Goal: Navigation & Orientation: Find specific page/section

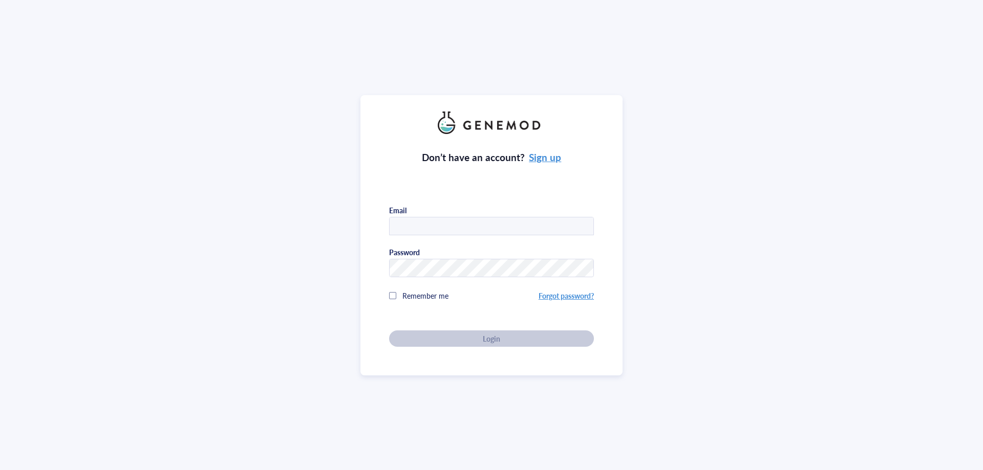
type input "[EMAIL_ADDRESS][DOMAIN_NAME]"
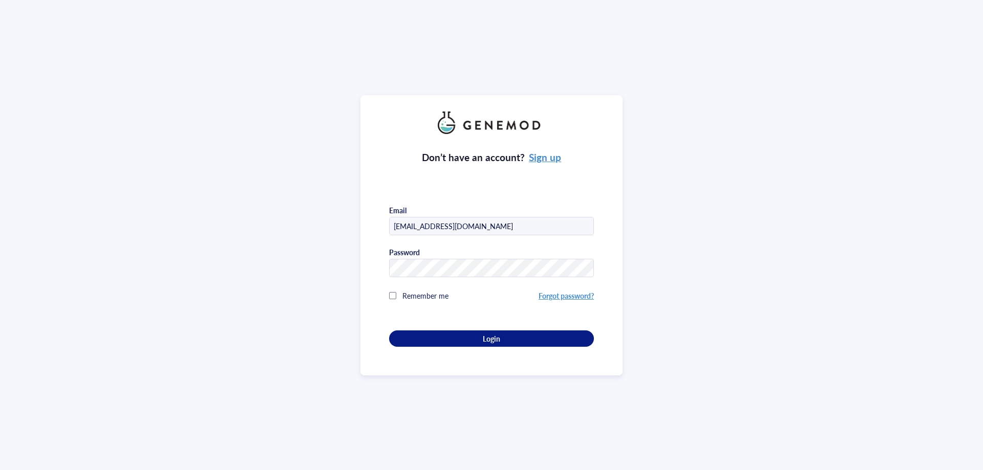
click at [472, 328] on div "Don’t have an account? Sign up Email [EMAIL_ADDRESS][DOMAIN_NAME] Password Reme…" at bounding box center [491, 240] width 205 height 213
click at [470, 331] on button "Login" at bounding box center [491, 339] width 205 height 16
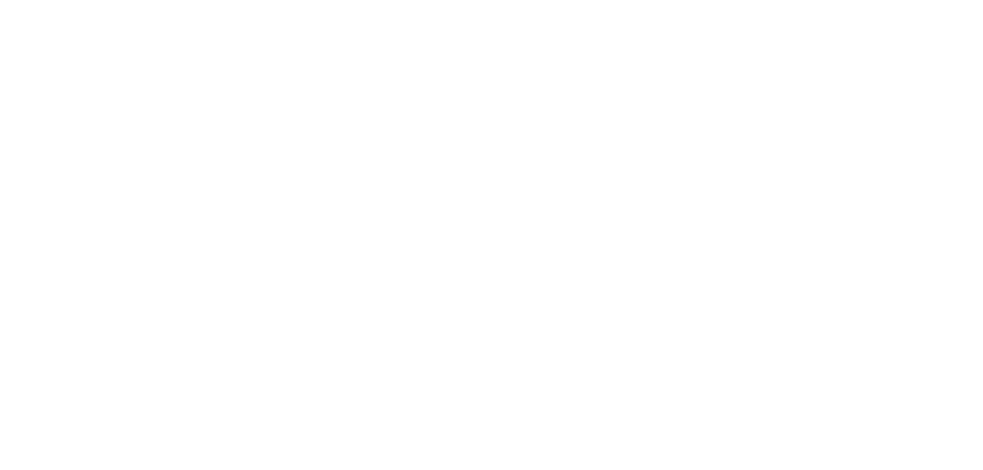
click at [469, 335] on div at bounding box center [491, 235] width 983 height 470
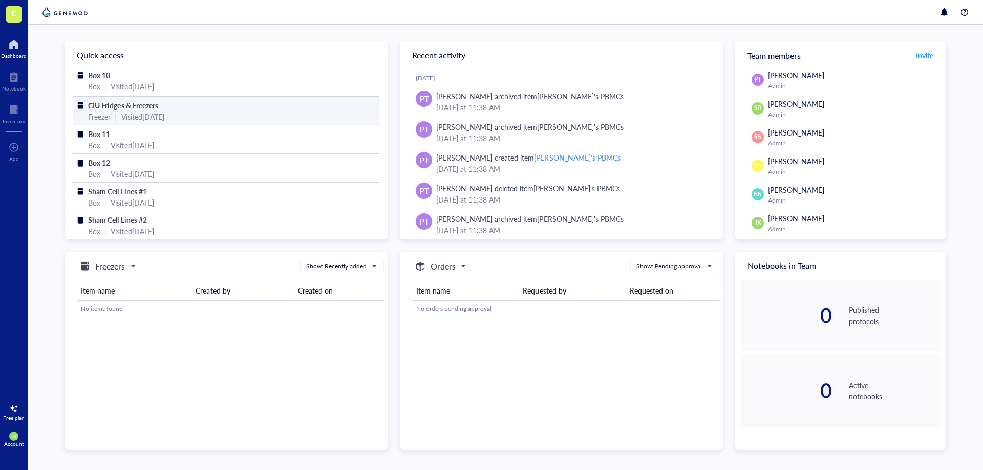
click at [150, 118] on div "Visited [DATE]" at bounding box center [142, 116] width 43 height 11
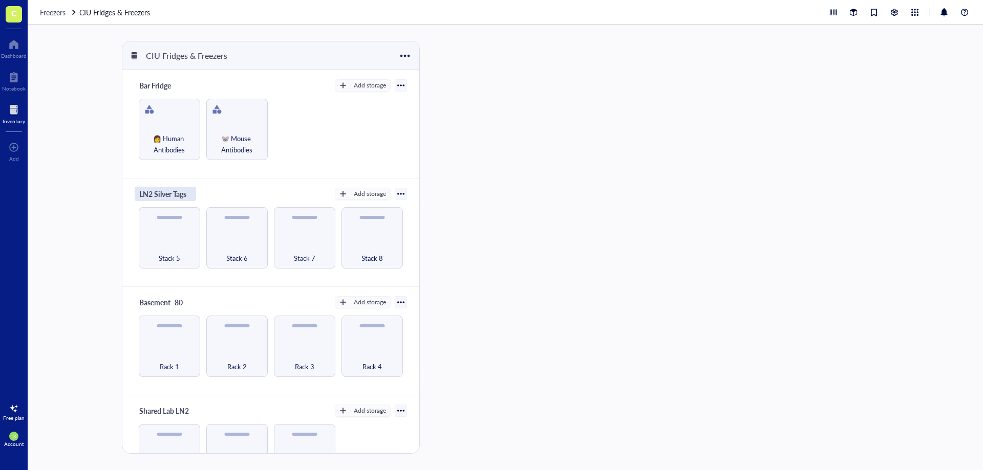
scroll to position [42, 0]
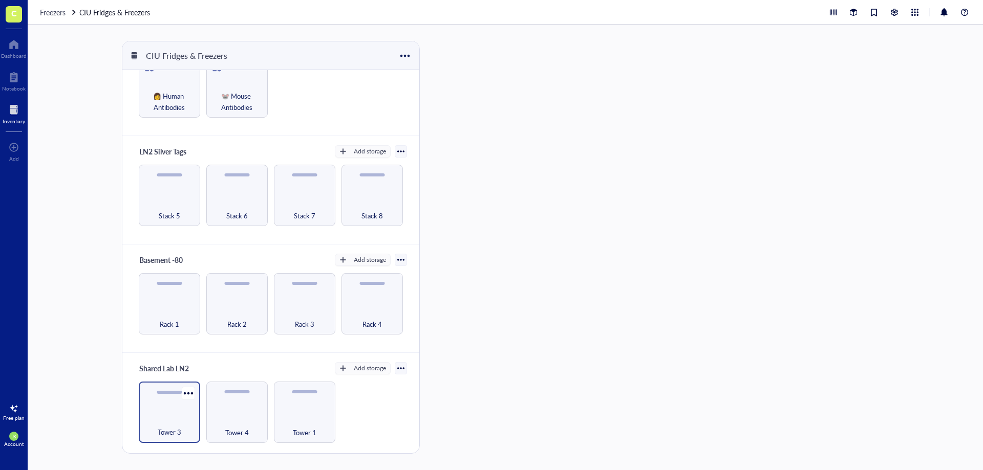
click at [175, 406] on div "Tower 3" at bounding box center [169, 412] width 61 height 61
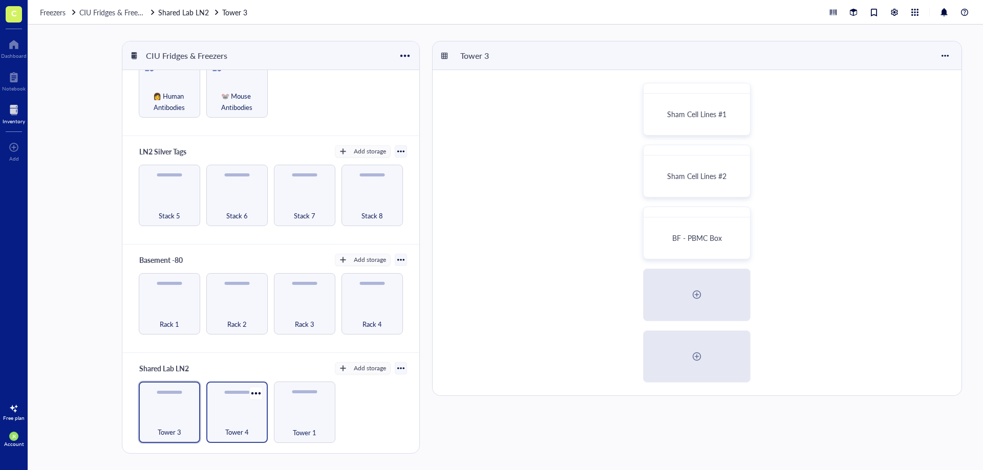
click at [222, 422] on div "Tower 4" at bounding box center [236, 427] width 51 height 23
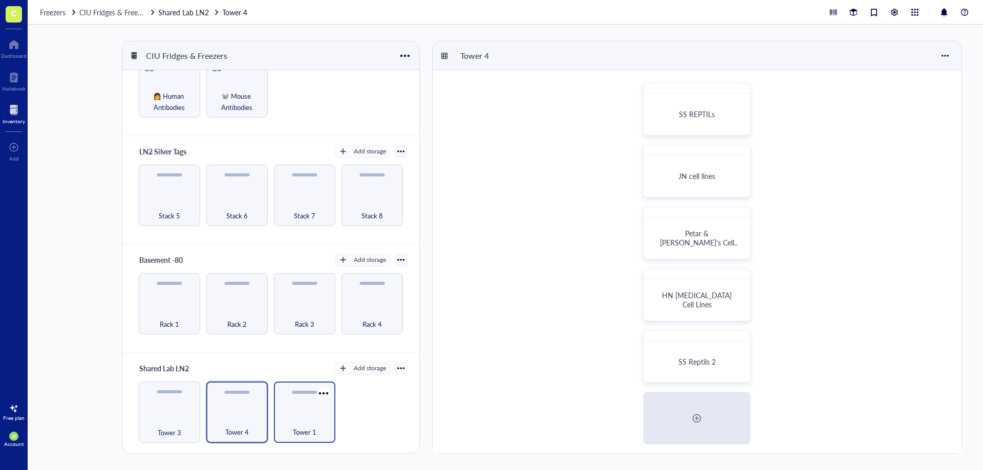
click at [316, 426] on div "Tower 1" at bounding box center [304, 427] width 51 height 23
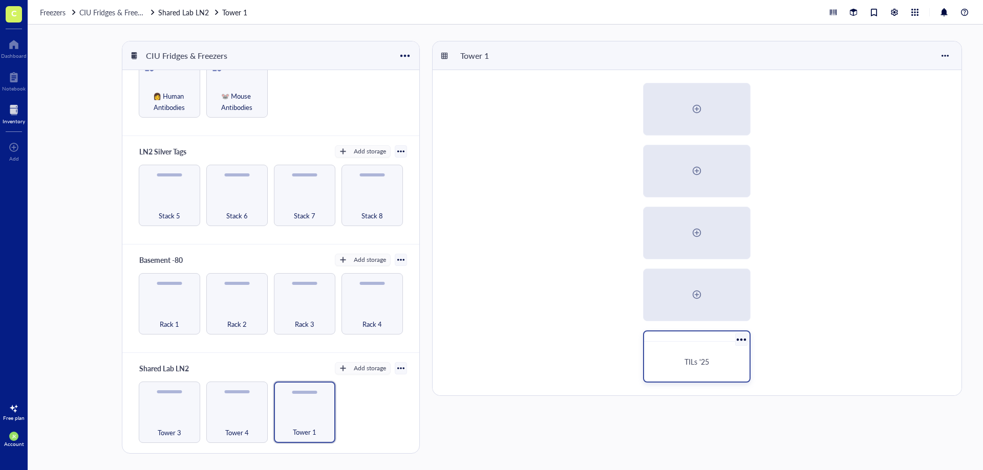
click at [707, 354] on div "TILs '25" at bounding box center [696, 362] width 97 height 32
